Goal: Task Accomplishment & Management: Manage account settings

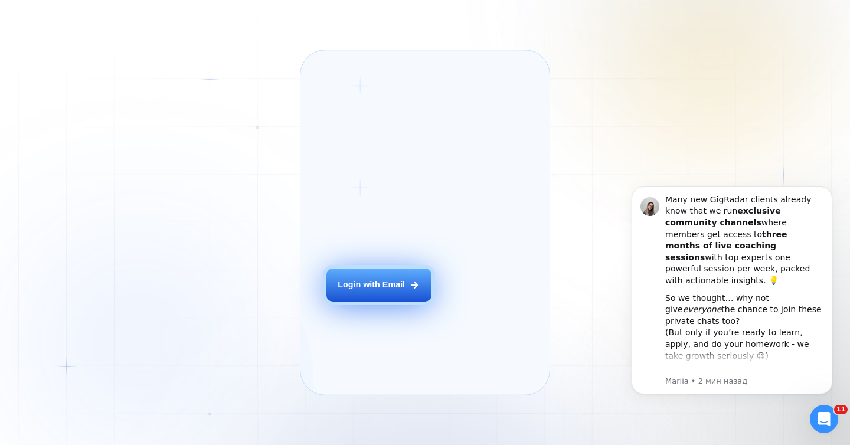
click at [399, 291] on div "Login with Email" at bounding box center [371, 285] width 67 height 12
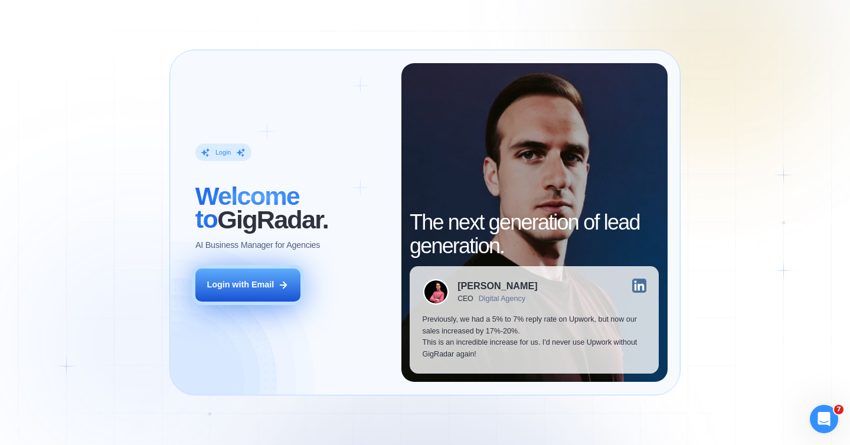
click at [275, 288] on button "Login with Email" at bounding box center [247, 284] width 105 height 33
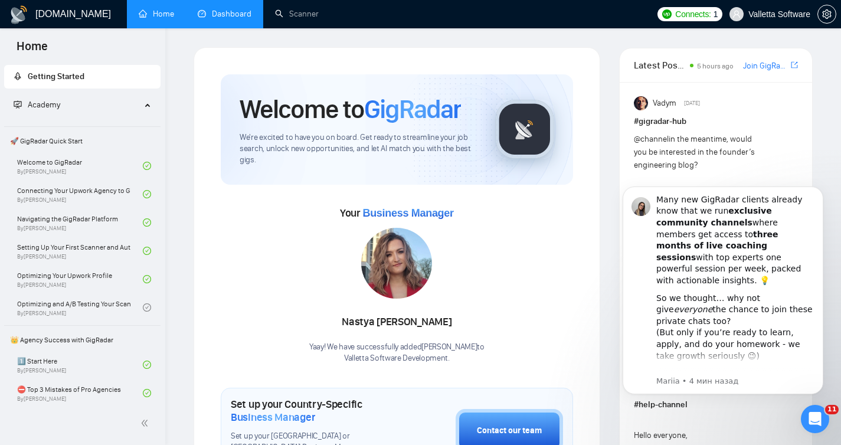
click at [219, 12] on link "Dashboard" at bounding box center [225, 14] width 54 height 10
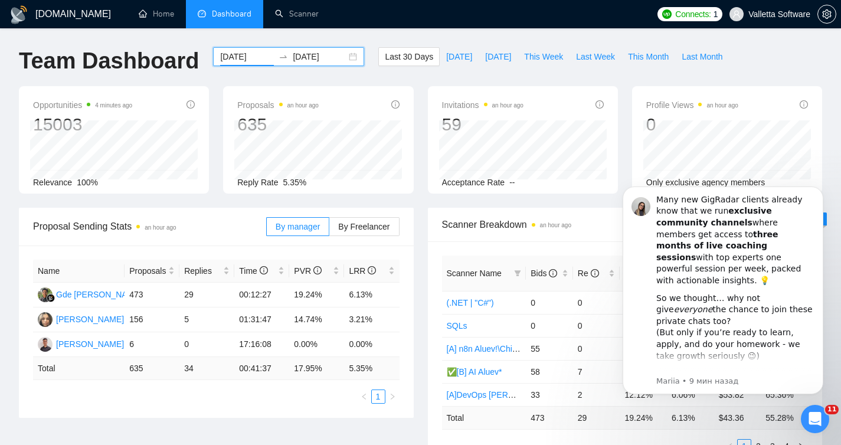
click at [232, 57] on input "2025-09-13" at bounding box center [247, 56] width 54 height 13
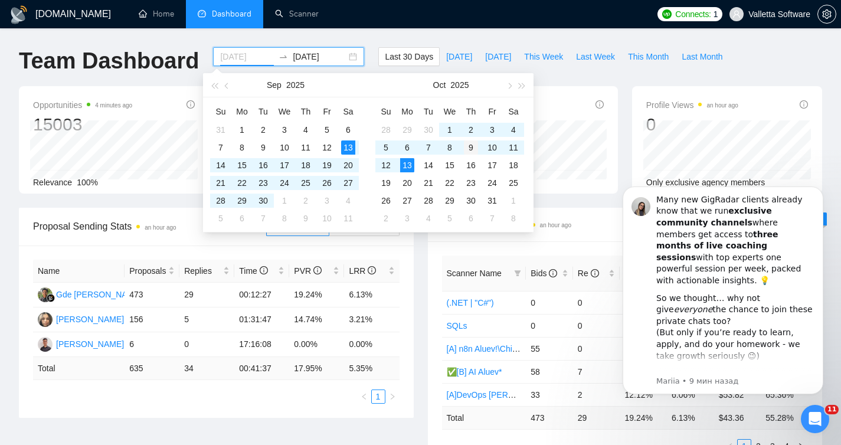
type input "2025-10-09"
click at [470, 146] on div "9" at bounding box center [471, 147] width 14 height 14
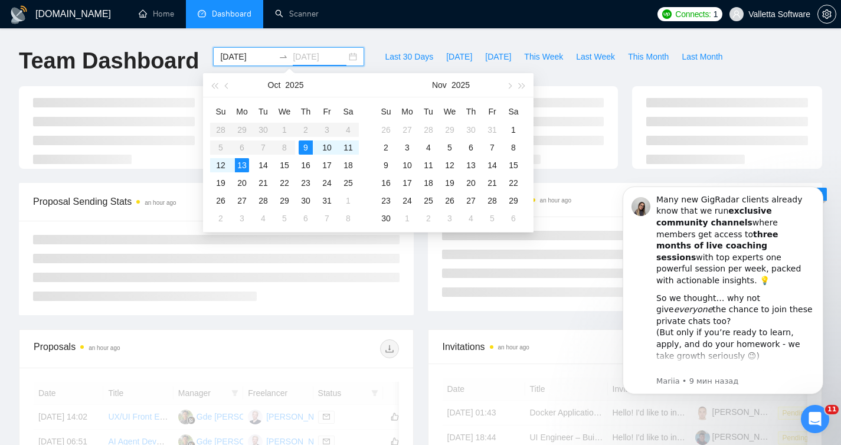
click at [309, 146] on div "9" at bounding box center [306, 147] width 14 height 14
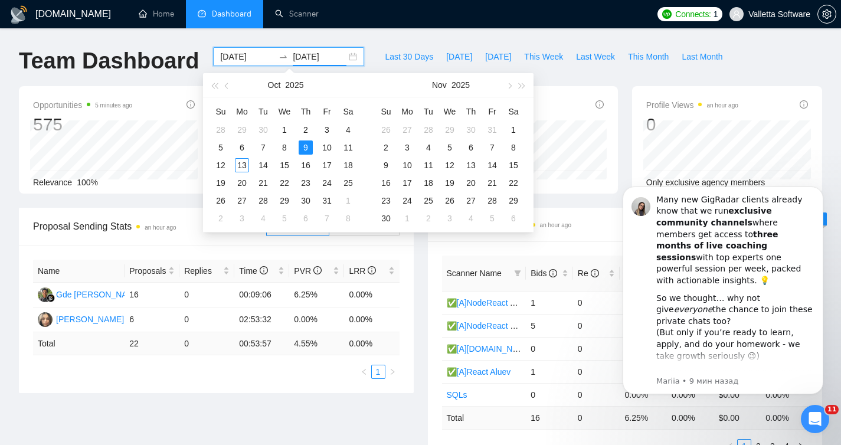
click at [232, 63] on div "2025-10-09 2025-10-09" at bounding box center [288, 56] width 151 height 19
type input "2025-10-10"
click at [326, 146] on div "10" at bounding box center [327, 147] width 14 height 14
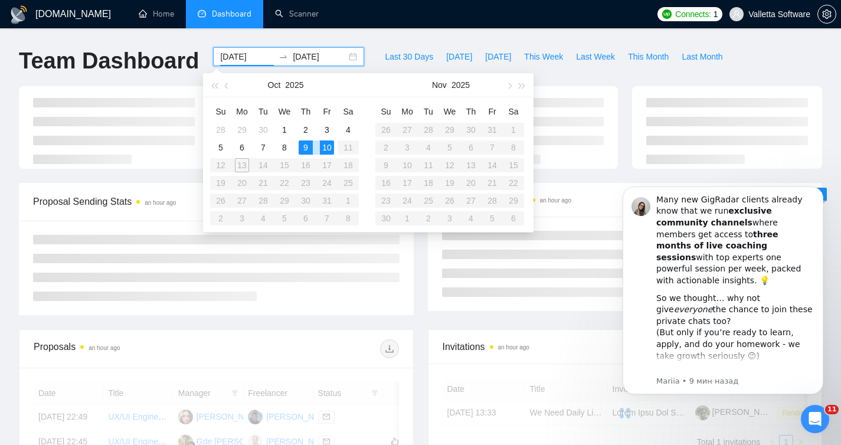
click at [326, 149] on div "10" at bounding box center [327, 147] width 14 height 14
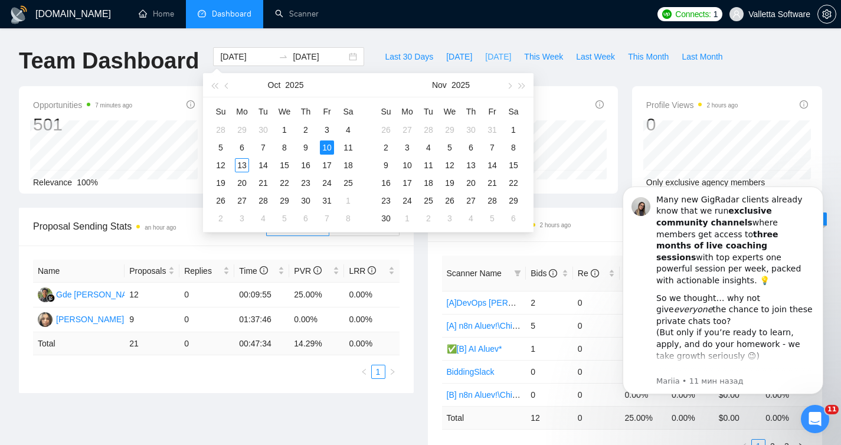
click at [479, 58] on button "[DATE]" at bounding box center [498, 56] width 39 height 19
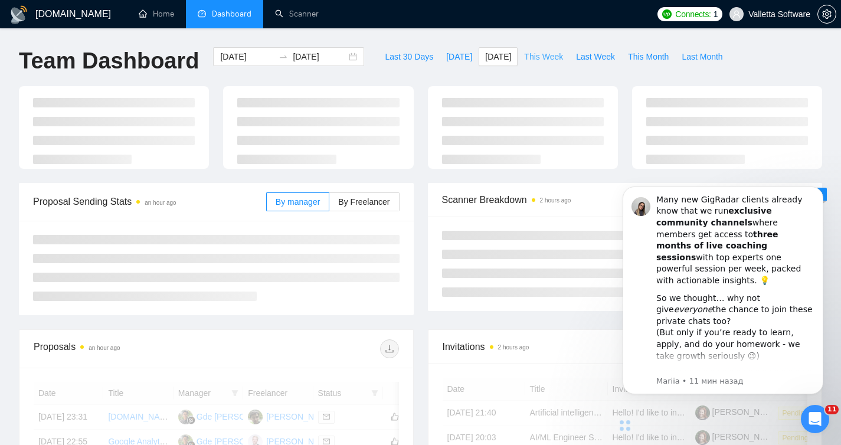
type input "[DATE]"
click at [548, 62] on span "This Week" at bounding box center [543, 56] width 39 height 13
type input "2025-10-13"
type input "2025-10-19"
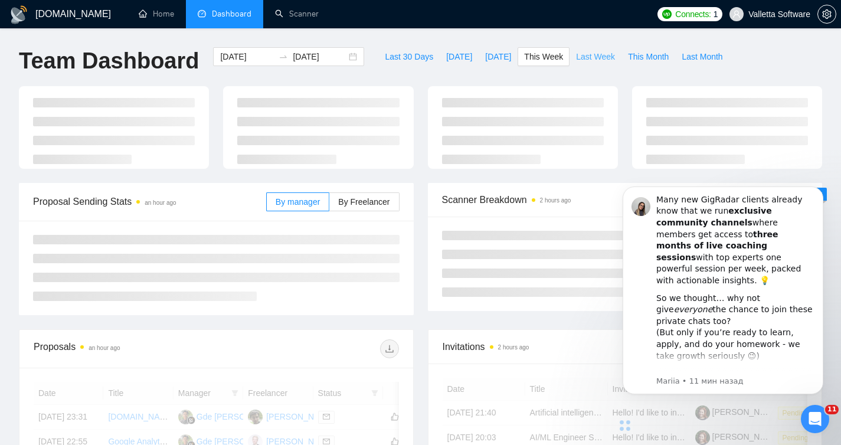
click at [601, 58] on span "Last Week" at bounding box center [595, 56] width 39 height 13
type input "[DATE]"
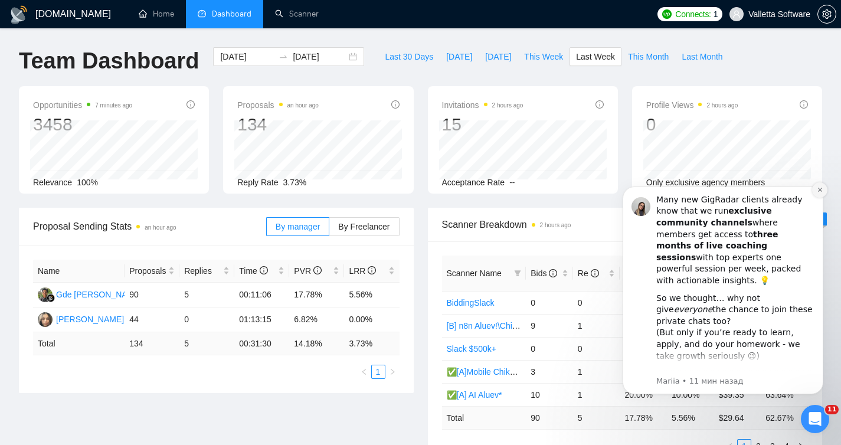
click at [820, 193] on icon "Dismiss notification" at bounding box center [820, 189] width 6 height 6
